Goal: Answer question/provide support: Share knowledge or assist other users

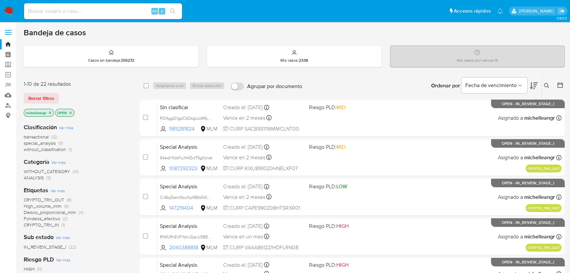
click at [104, 15] on div "Alt s" at bounding box center [103, 11] width 158 height 16
paste input "1468868336"
type input "1468868336"
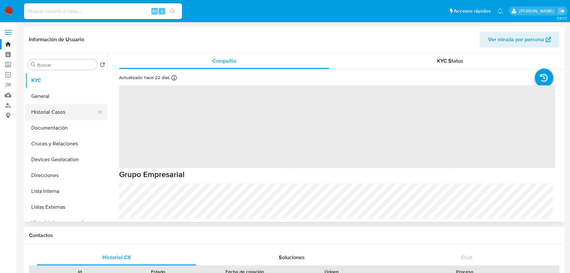
click at [65, 112] on button "Historial Casos" at bounding box center [63, 112] width 77 height 16
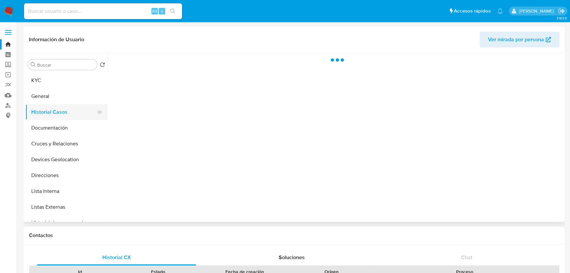
select select "10"
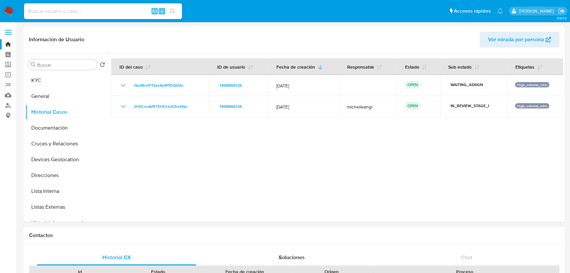
click at [68, 17] on div "Alt s" at bounding box center [103, 11] width 158 height 16
click at [70, 11] on input at bounding box center [103, 11] width 158 height 9
paste input "542755198"
type input "542755198"
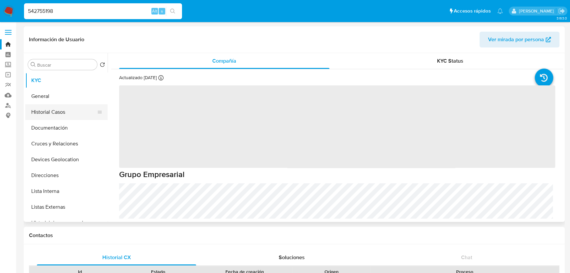
select select "10"
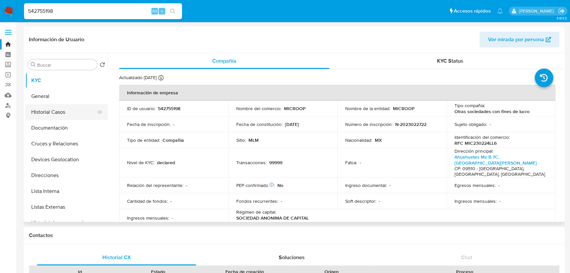
click at [53, 109] on button "Historial Casos" at bounding box center [63, 112] width 77 height 16
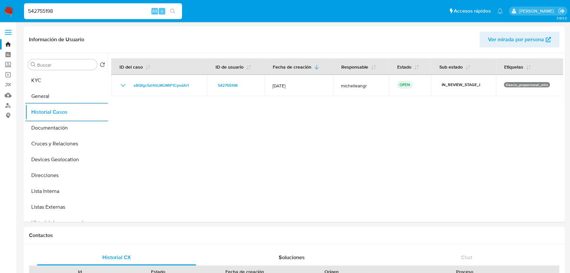
click at [55, 8] on input "542755198" at bounding box center [103, 11] width 158 height 9
drag, startPoint x: 31, startPoint y: 4, endPoint x: 0, endPoint y: -14, distance: 35.4
paste input "h1yNkCuaCw78uNbrMPnOWMhA"
type input "h1yNkCuaCw78uNbrMPnOWMhA"
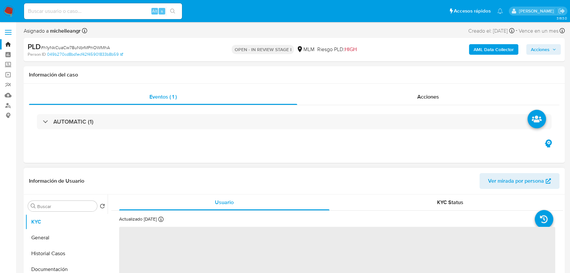
select select "10"
